Goal: Understand process/instructions: Learn how to perform a task or action

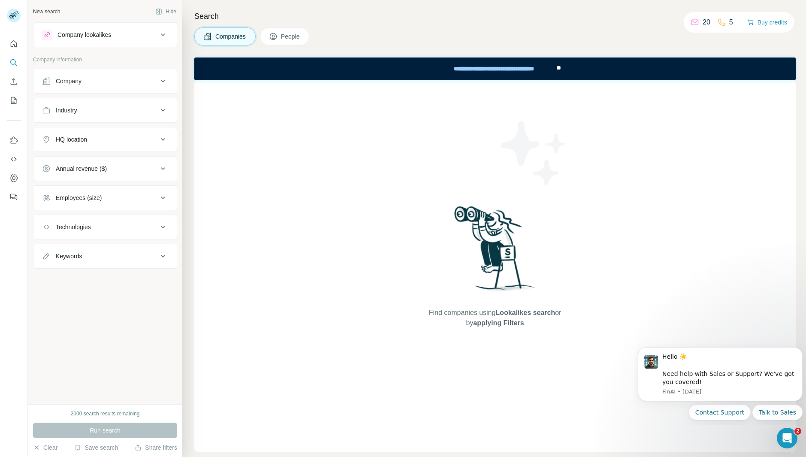
click at [577, 27] on div "Companies People" at bounding box center [494, 36] width 601 height 18
click at [695, 23] on icon at bounding box center [694, 22] width 9 height 9
click at [276, 33] on icon at bounding box center [273, 36] width 9 height 9
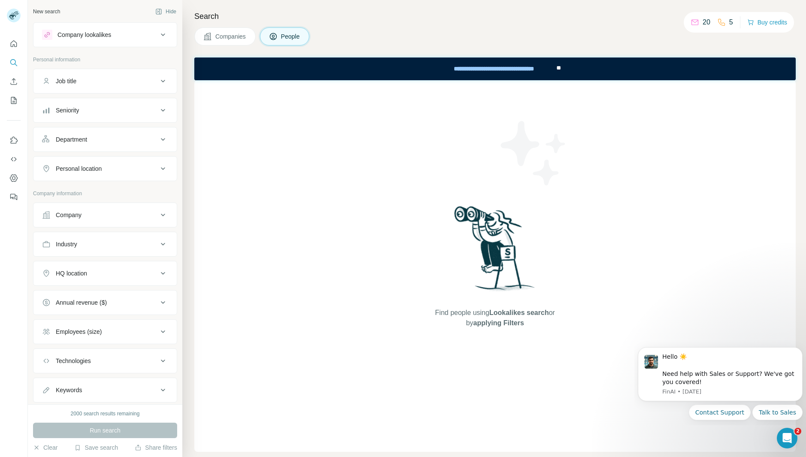
click at [233, 35] on span "Companies" at bounding box center [230, 36] width 31 height 9
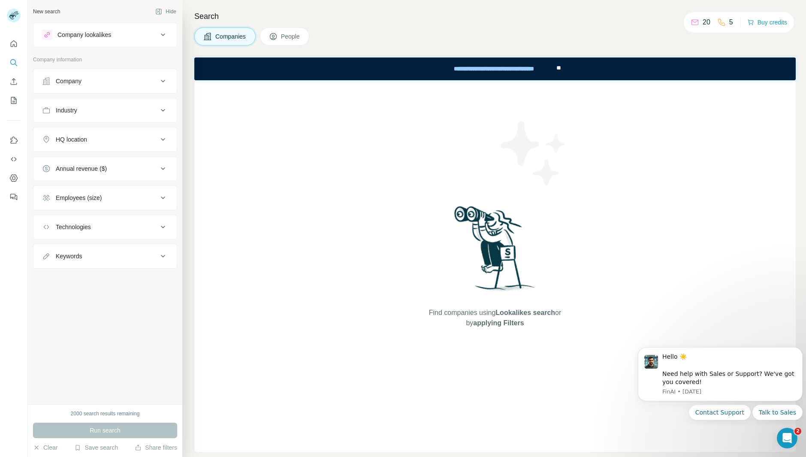
click at [161, 81] on icon at bounding box center [163, 81] width 10 height 10
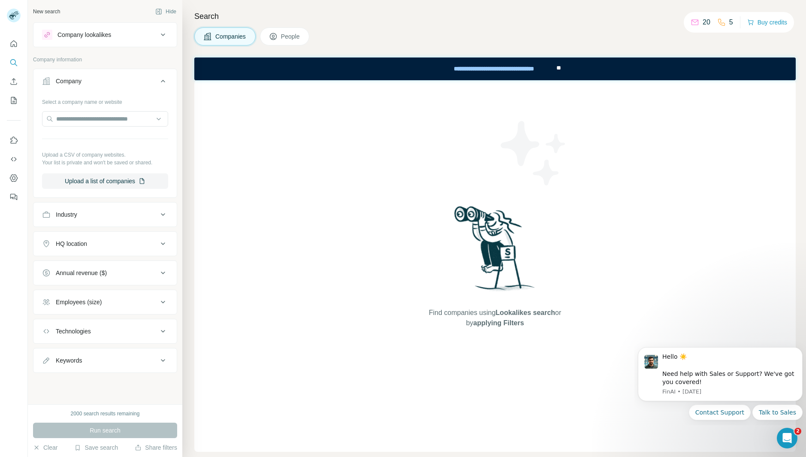
click at [161, 79] on icon at bounding box center [163, 81] width 10 height 10
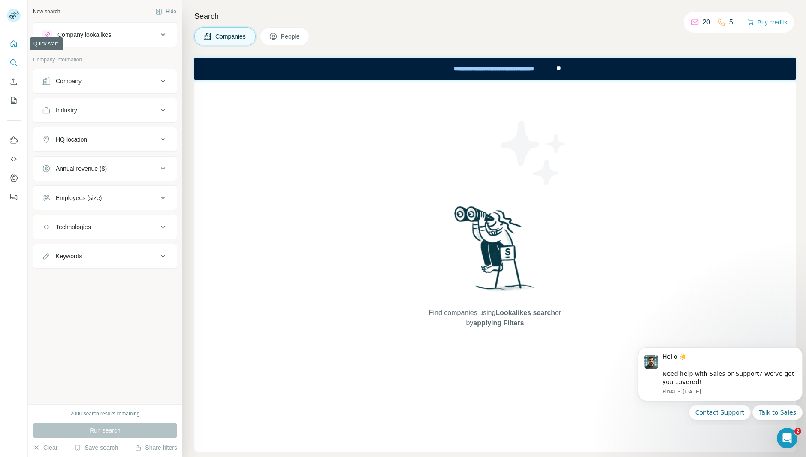
click at [13, 44] on icon "Quick start" at bounding box center [13, 43] width 9 height 9
